Goal: Check status: Check status

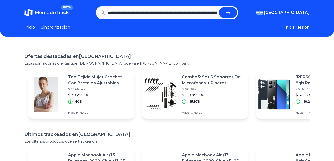
scroll to position [0, 471]
click at [219, 7] on button "submit" at bounding box center [228, 12] width 18 height 11
type input "**********"
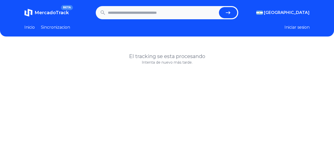
click at [225, 13] on button "submit" at bounding box center [228, 12] width 18 height 11
